Goal: Information Seeking & Learning: Learn about a topic

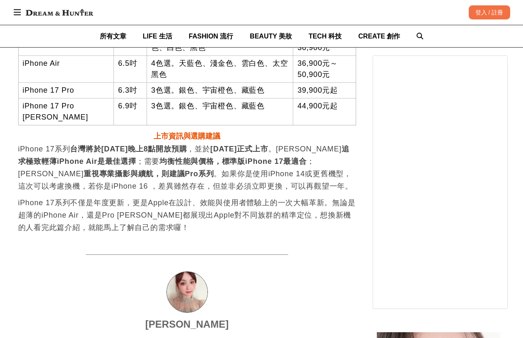
scroll to position [0, 1013]
drag, startPoint x: 314, startPoint y: 98, endPoint x: 338, endPoint y: 102, distance: 24.6
click at [338, 102] on tr "iPhone 17 Pro [PERSON_NAME] 6.9吋 3色選。銀色、宇宙橙色、藏藍色 44,900元起" at bounding box center [186, 111] width 337 height 27
click at [338, 102] on td "44,900元起" at bounding box center [324, 111] width 62 height 27
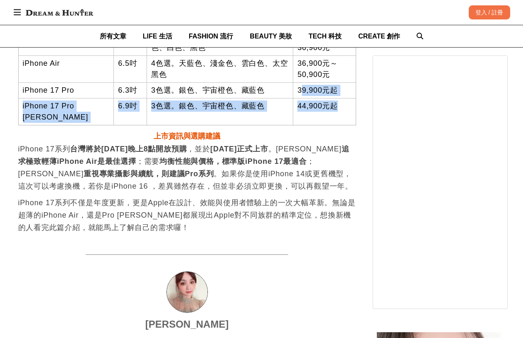
drag, startPoint x: 338, startPoint y: 102, endPoint x: 294, endPoint y: 82, distance: 48.7
click at [294, 82] on tbody "機型 螢幕大小 顏色 價格 iPhone 17 6.3吋 5色選。薰衣草紫色、鼠尾草綠色、霧藍色、白色、黑色 29,900元～36,900元 iPhone A…" at bounding box center [186, 63] width 337 height 123
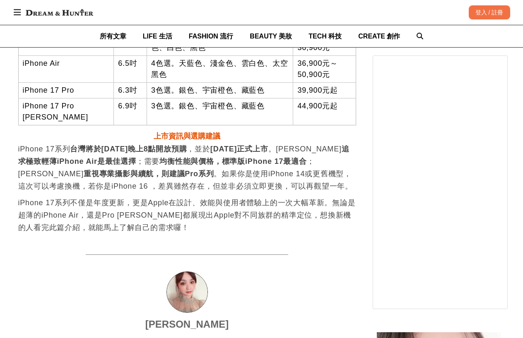
click at [293, 86] on td "39,900元起" at bounding box center [324, 90] width 62 height 16
drag, startPoint x: 144, startPoint y: 99, endPoint x: 239, endPoint y: 98, distance: 94.8
click at [239, 98] on td "3色選。銀色、宇宙橙色、藏藍色" at bounding box center [219, 111] width 146 height 27
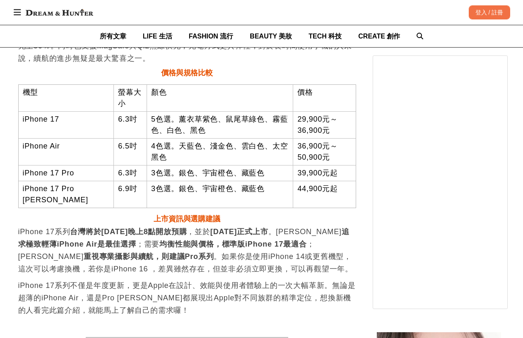
scroll to position [0, 675]
drag, startPoint x: 164, startPoint y: 175, endPoint x: 226, endPoint y: 181, distance: 62.3
click at [226, 181] on td "3色選。銀色、宇宙橙色、藏藍色" at bounding box center [219, 194] width 146 height 27
drag, startPoint x: 219, startPoint y: 182, endPoint x: 257, endPoint y: 182, distance: 38.1
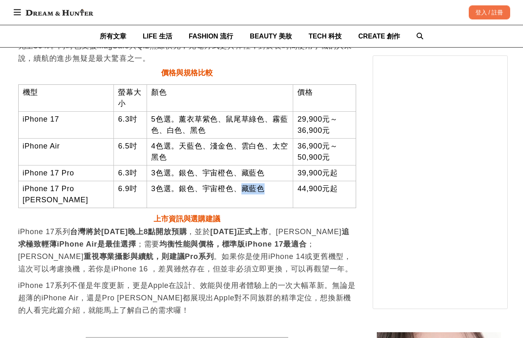
click at [257, 182] on td "3色選。銀色、宇宙橙色、藏藍色" at bounding box center [219, 194] width 146 height 27
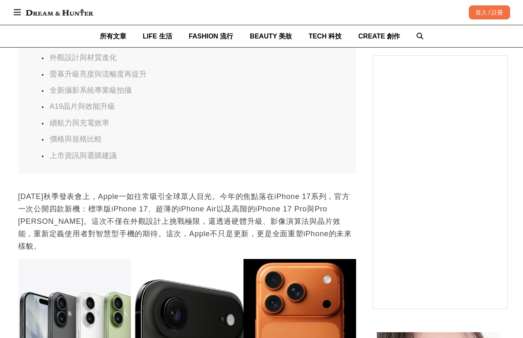
scroll to position [455, 0]
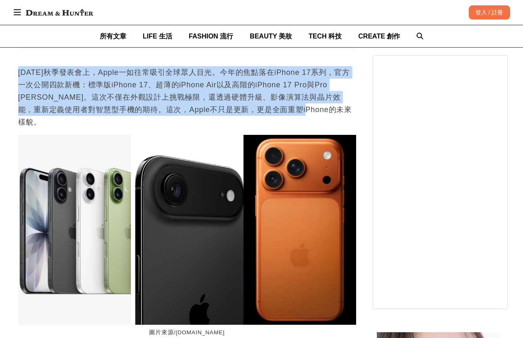
drag, startPoint x: 18, startPoint y: 78, endPoint x: 313, endPoint y: 113, distance: 296.6
click at [313, 113] on p "[DATE]秋季發表會上，Apple一如往常吸引全球眾人目光。今年的焦點落在iPhone 17系列，官方一次公開四款新機：標準版iPhone 17、超薄的iP…" at bounding box center [187, 97] width 338 height 62
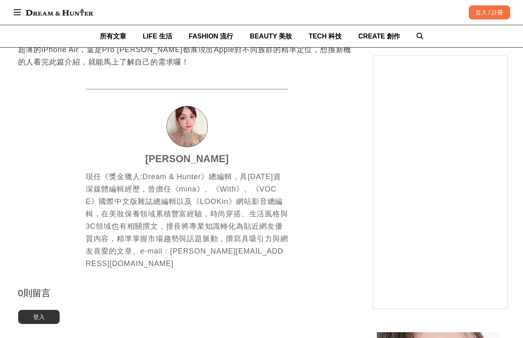
scroll to position [0, 338]
drag, startPoint x: 303, startPoint y: 155, endPoint x: 302, endPoint y: 151, distance: 4.6
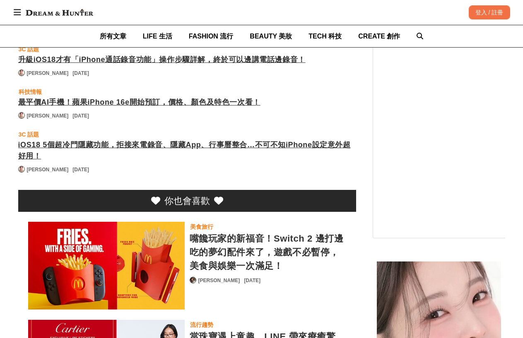
scroll to position [3186, 0]
